Goal: Entertainment & Leisure: Consume media (video, audio)

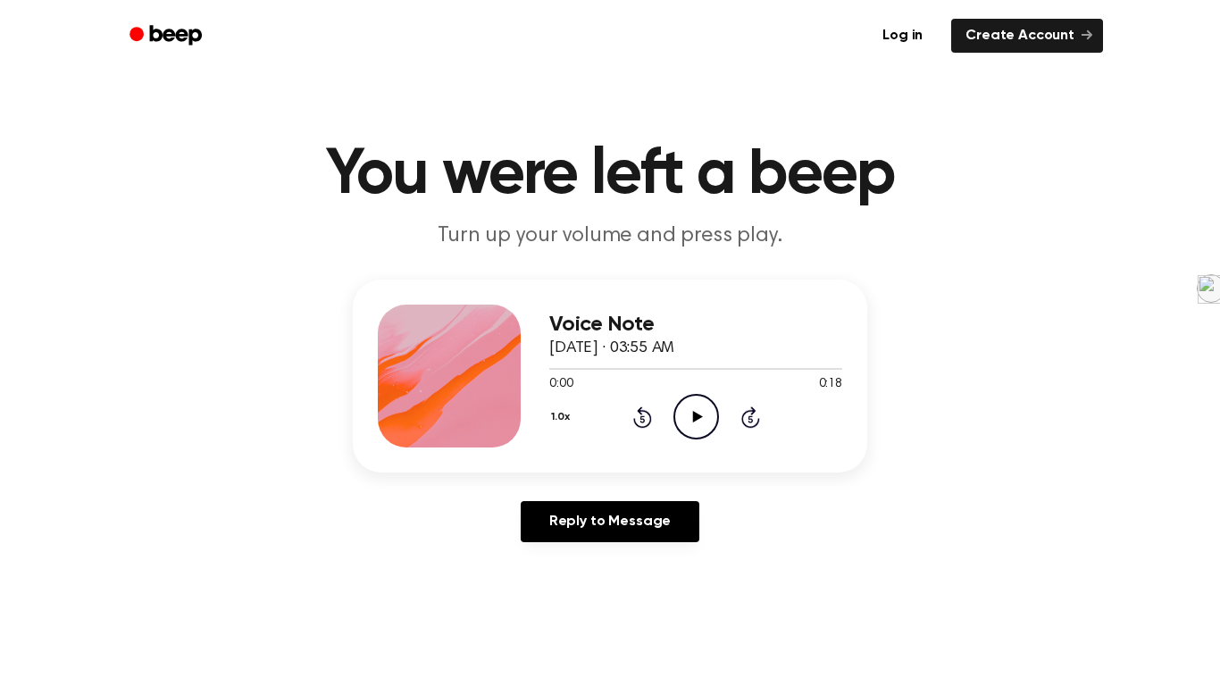
click at [692, 426] on icon "Play Audio" at bounding box center [696, 417] width 46 height 46
click at [705, 422] on icon "Pause Audio" at bounding box center [696, 417] width 46 height 46
click at [629, 420] on div "1.0x Rewind 5 seconds Play Audio Skip 5 seconds" at bounding box center [695, 417] width 293 height 46
click at [642, 419] on icon at bounding box center [641, 418] width 4 height 7
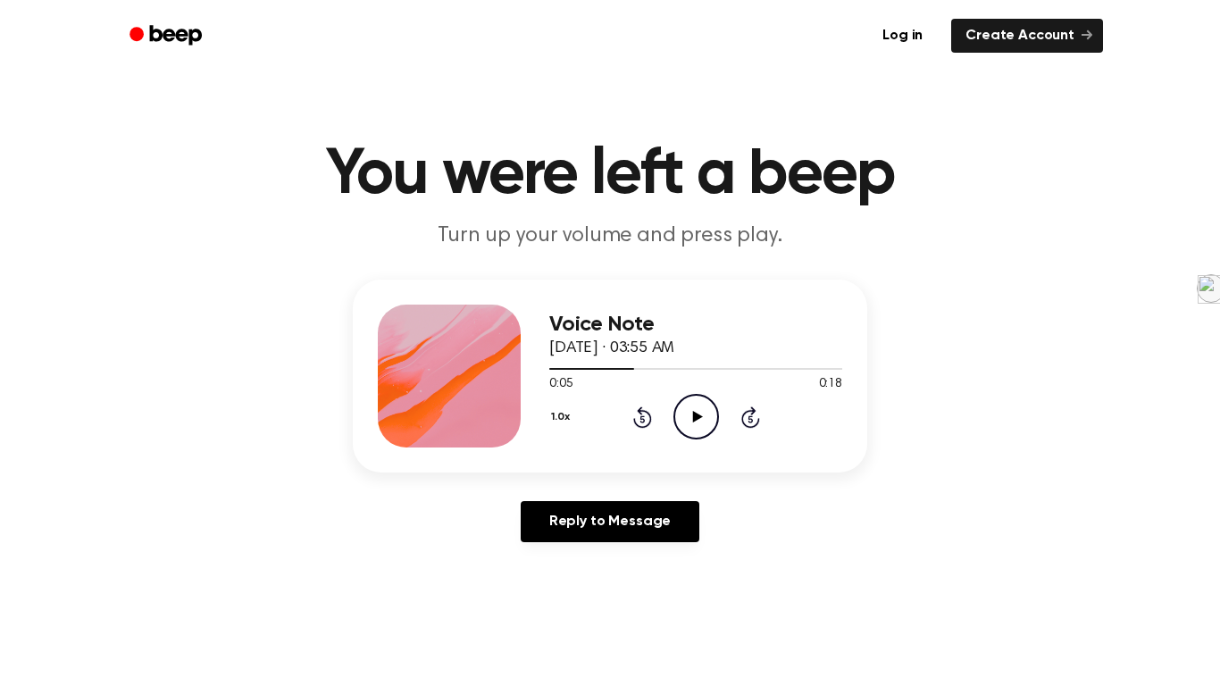
click at [642, 419] on icon at bounding box center [641, 418] width 4 height 7
click at [681, 418] on icon "Play Audio" at bounding box center [696, 417] width 46 height 46
click at [691, 418] on icon "Pause Audio" at bounding box center [696, 417] width 46 height 46
click at [639, 415] on icon "Rewind 5 seconds" at bounding box center [642, 416] width 20 height 23
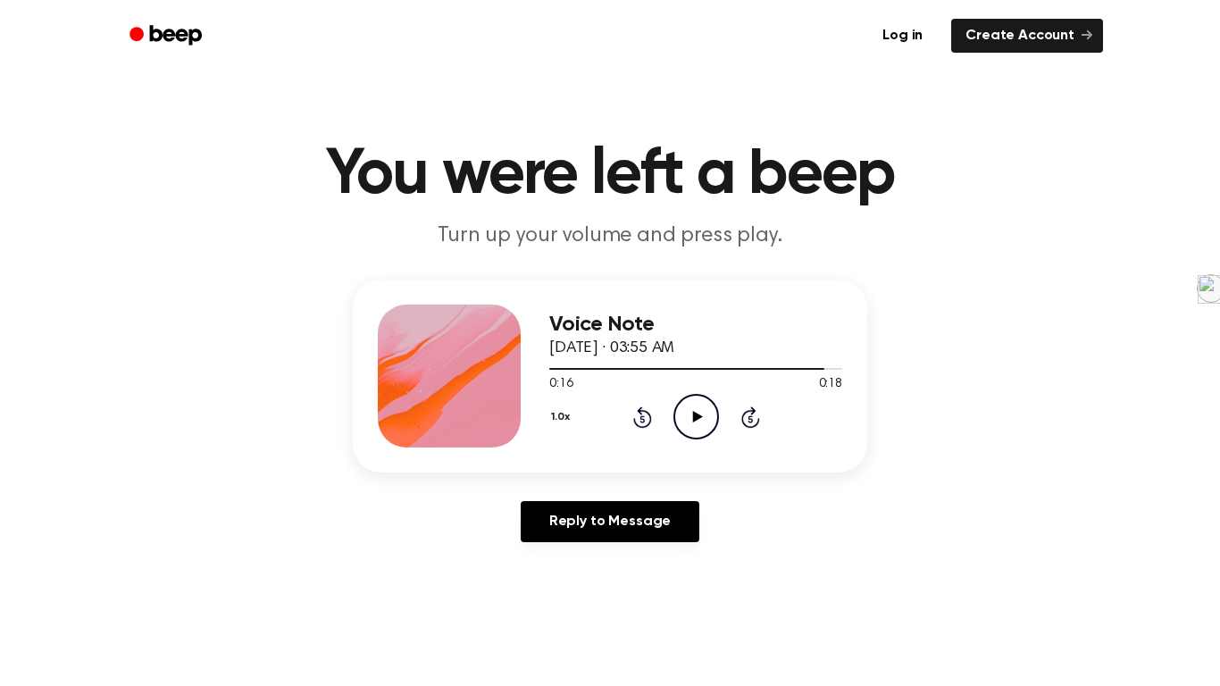
click at [639, 415] on icon "Rewind 5 seconds" at bounding box center [642, 416] width 20 height 23
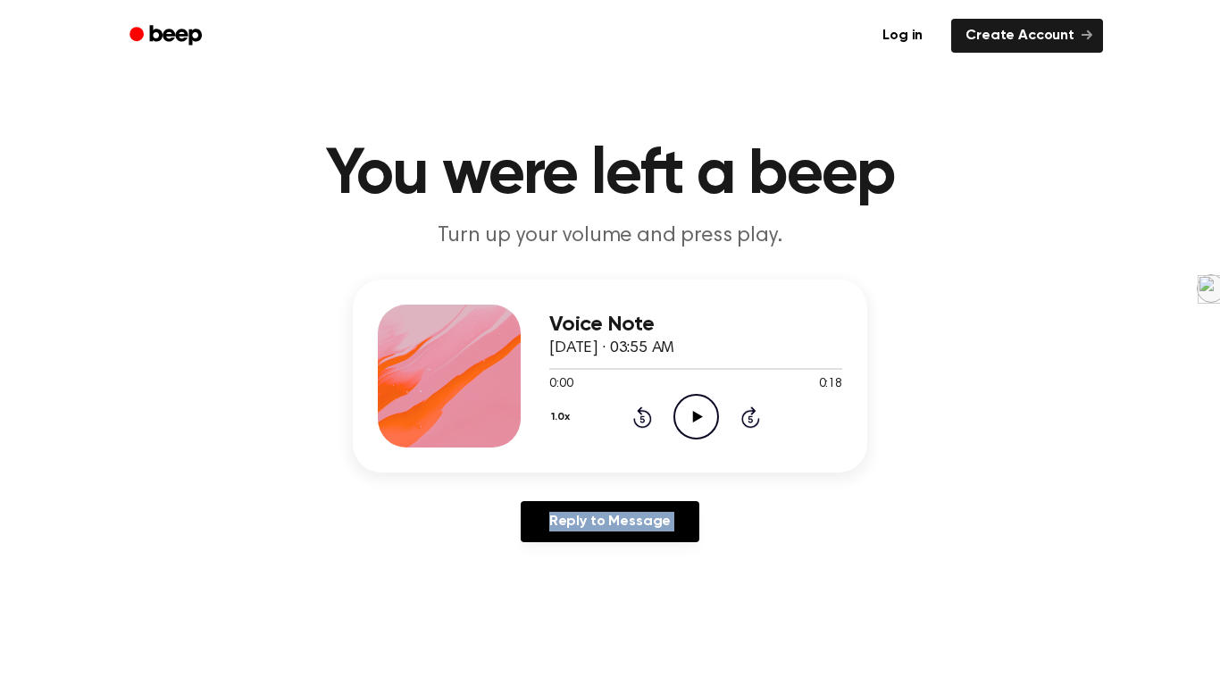
click at [639, 415] on icon "Rewind 5 seconds" at bounding box center [642, 416] width 20 height 23
click at [697, 411] on icon "Play Audio" at bounding box center [696, 417] width 46 height 46
click at [681, 416] on icon "Play Audio" at bounding box center [696, 417] width 46 height 46
click at [696, 421] on icon "Play Audio" at bounding box center [696, 417] width 46 height 46
click at [697, 430] on icon "Play Audio" at bounding box center [696, 417] width 46 height 46
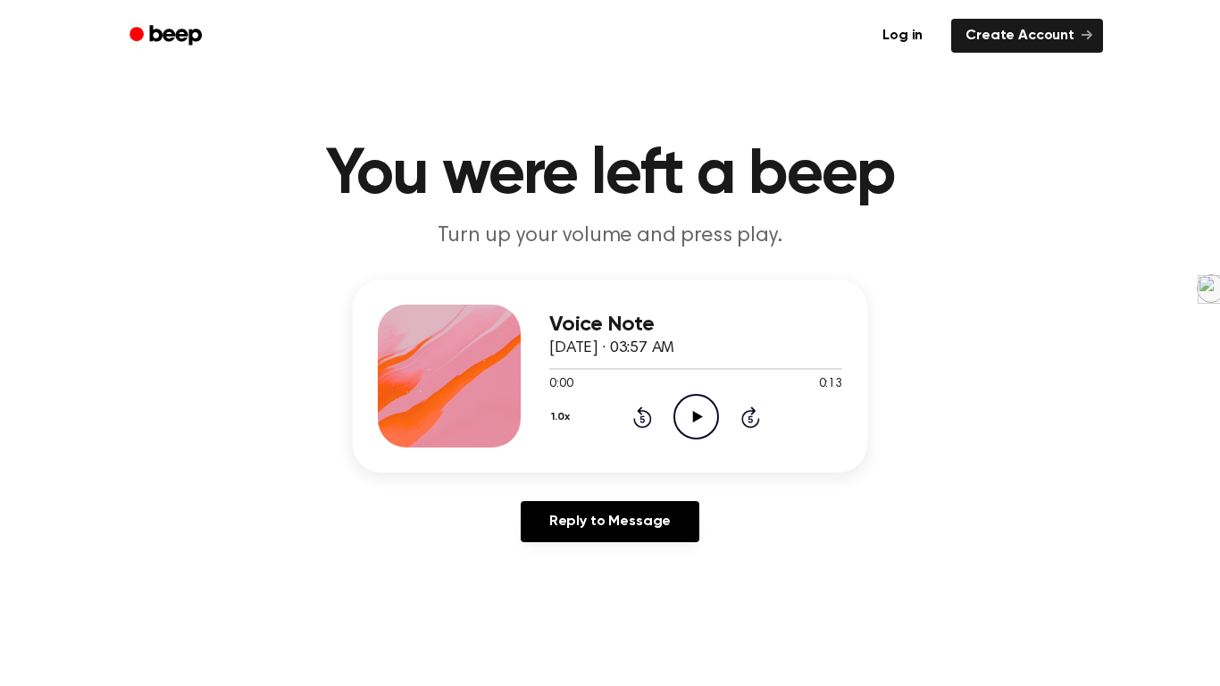
click at [695, 419] on icon at bounding box center [697, 417] width 10 height 12
click at [701, 417] on icon at bounding box center [697, 417] width 10 height 12
click at [689, 408] on icon "Play Audio" at bounding box center [696, 417] width 46 height 46
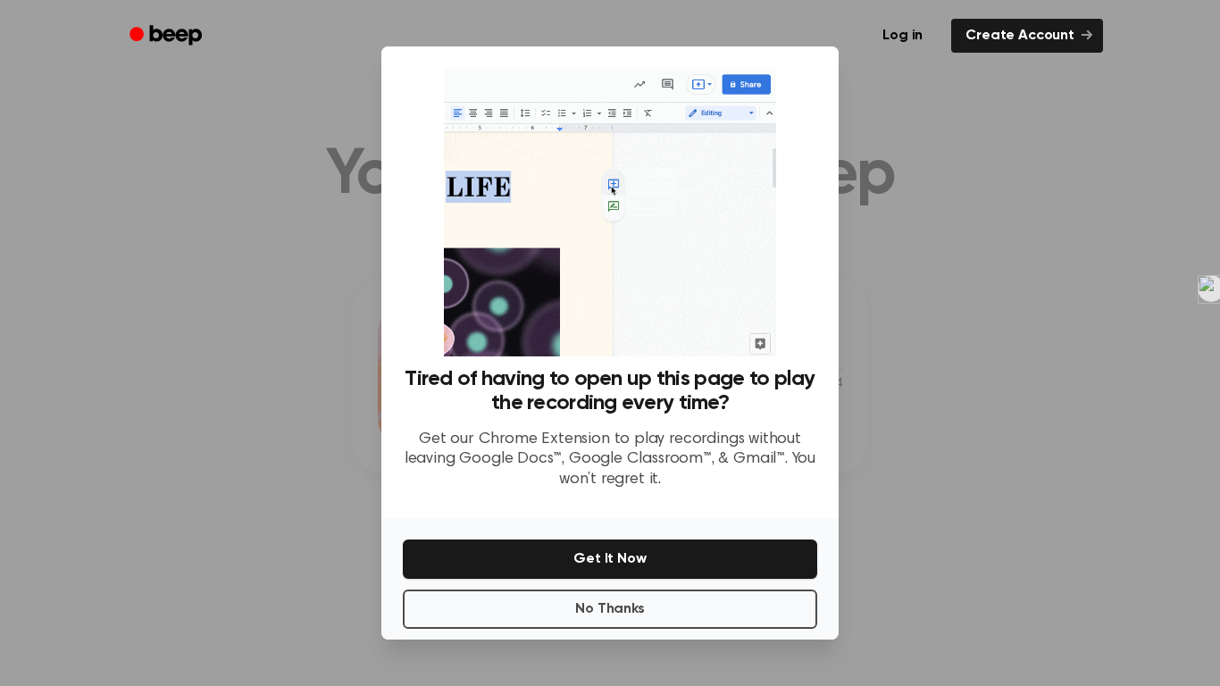
click at [890, 154] on div at bounding box center [610, 343] width 1220 height 686
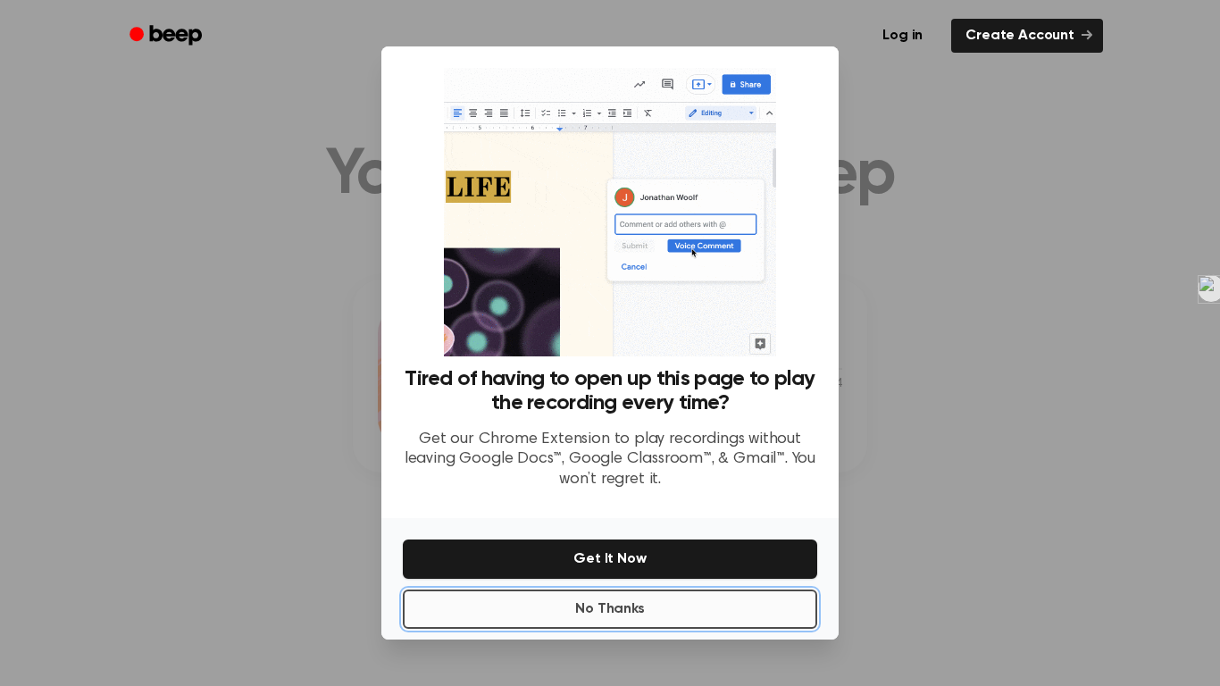
click at [698, 601] on button "No Thanks" at bounding box center [610, 608] width 414 height 39
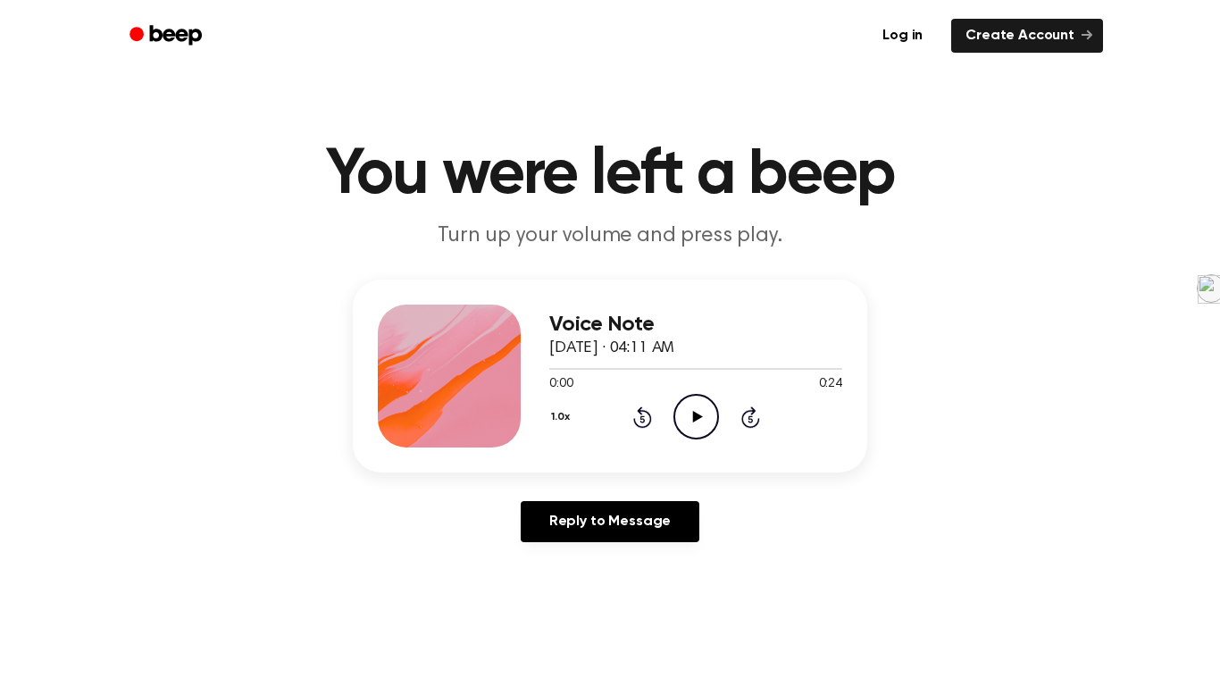
click at [696, 409] on icon "Play Audio" at bounding box center [696, 417] width 46 height 46
click at [848, 447] on div "Voice Note September 20, 2024 · 04:11 AM 0:07 0:24 Your browser does not suppor…" at bounding box center [610, 376] width 514 height 193
click at [697, 422] on icon "Play Audio" at bounding box center [696, 417] width 46 height 46
